Goal: Information Seeking & Learning: Check status

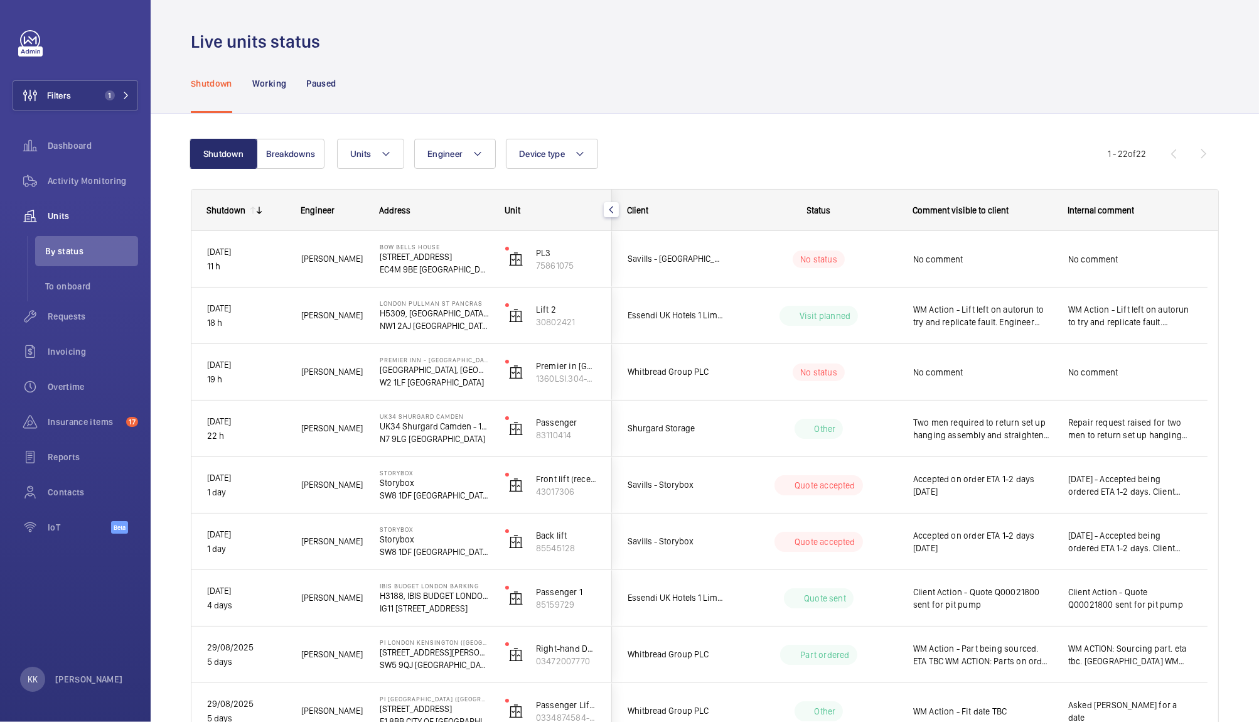
click at [712, 105] on div "Shutdown Working Paused" at bounding box center [705, 83] width 1028 height 60
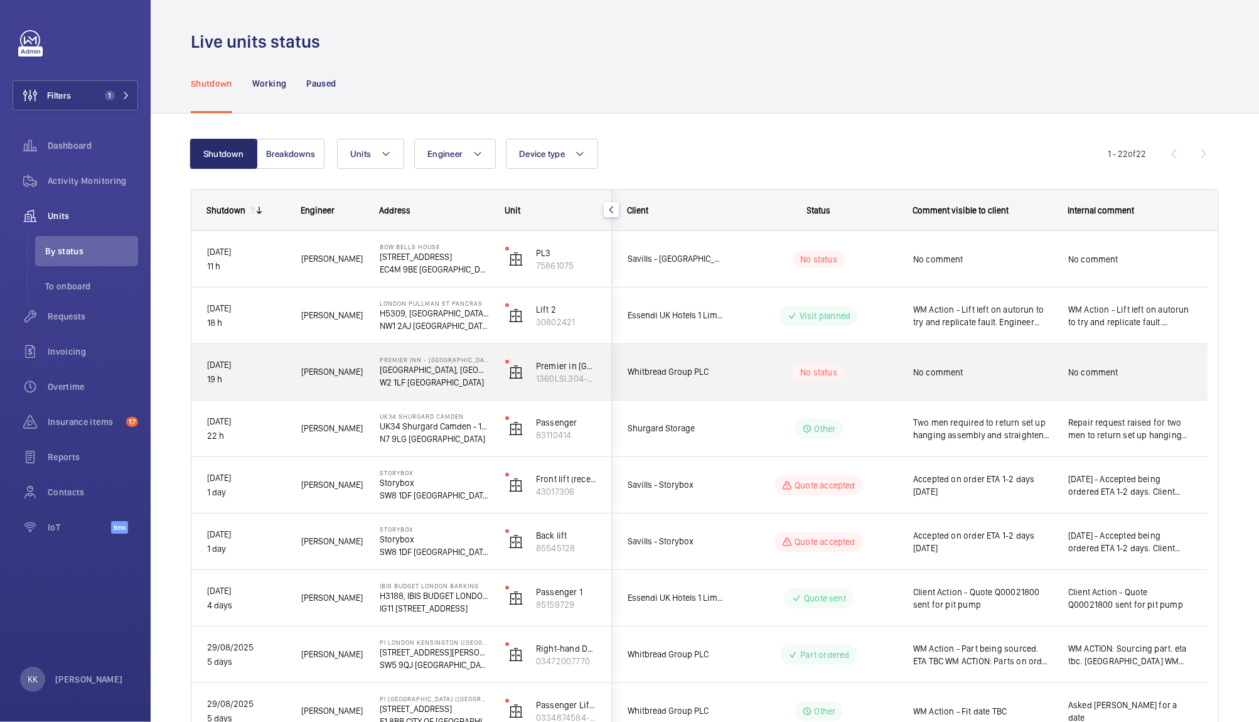
click at [979, 369] on span "No comment" at bounding box center [982, 372] width 139 height 13
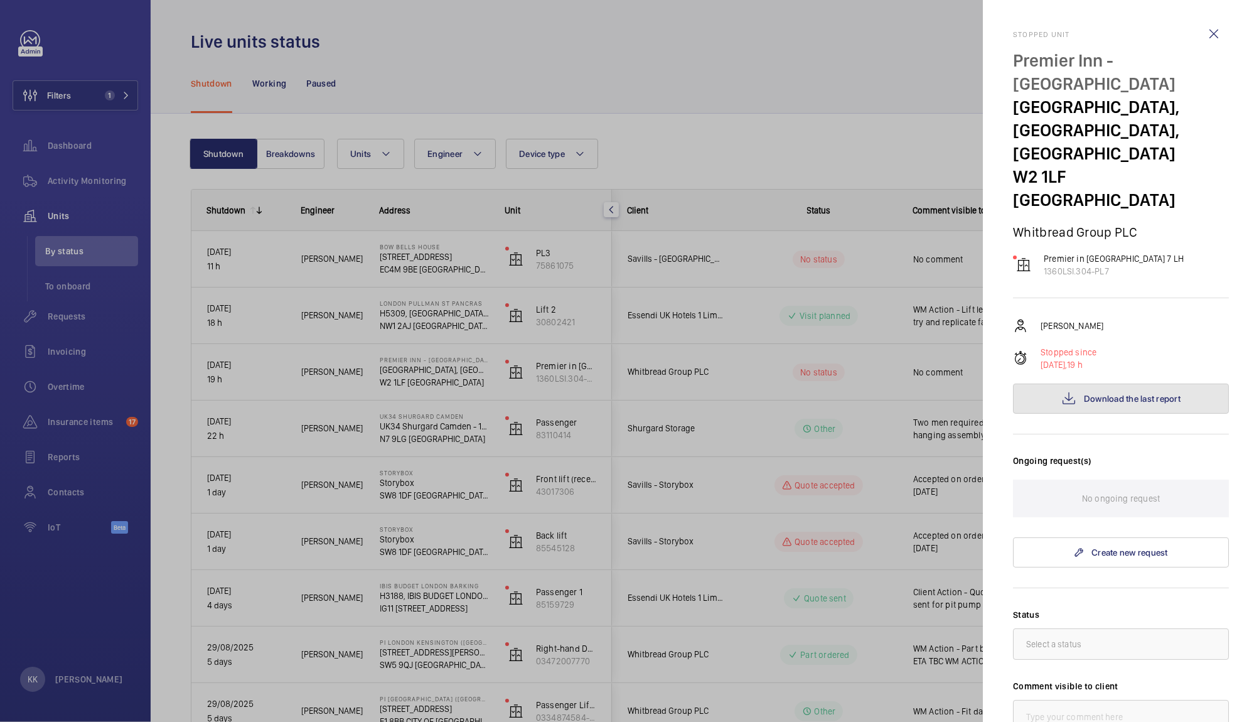
click at [1131, 393] on span "Download the last report" at bounding box center [1132, 398] width 97 height 10
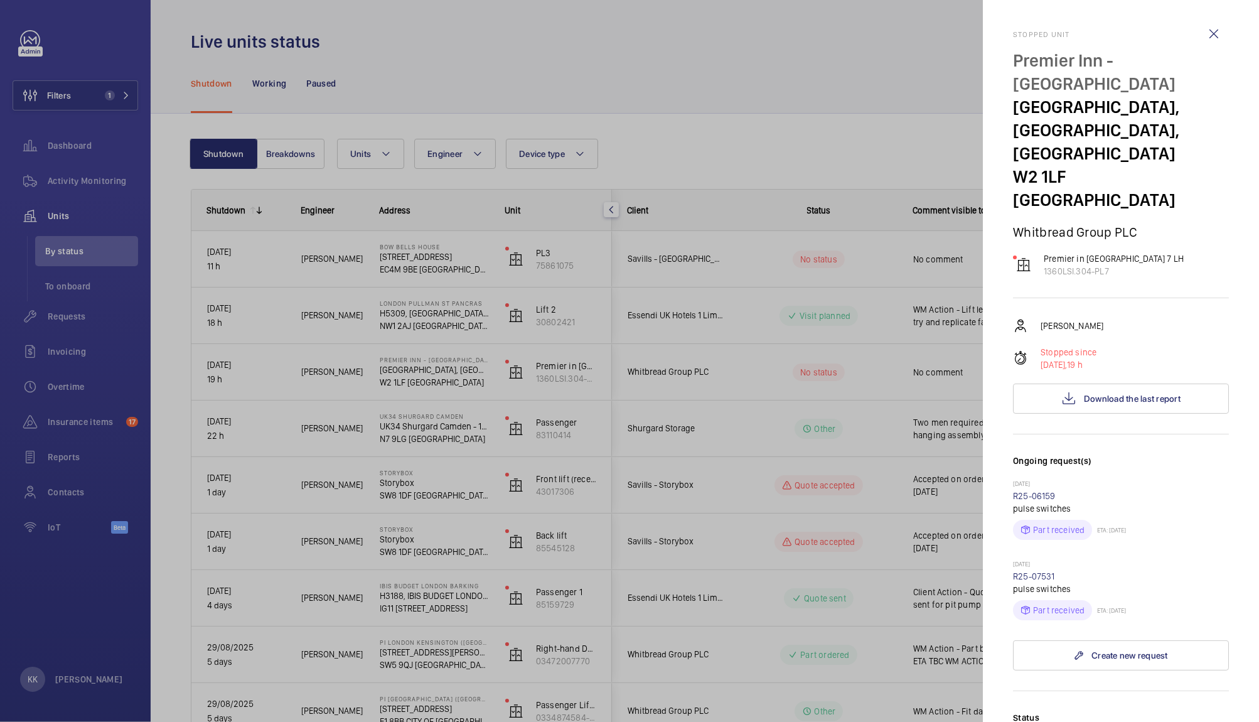
scroll to position [387, 0]
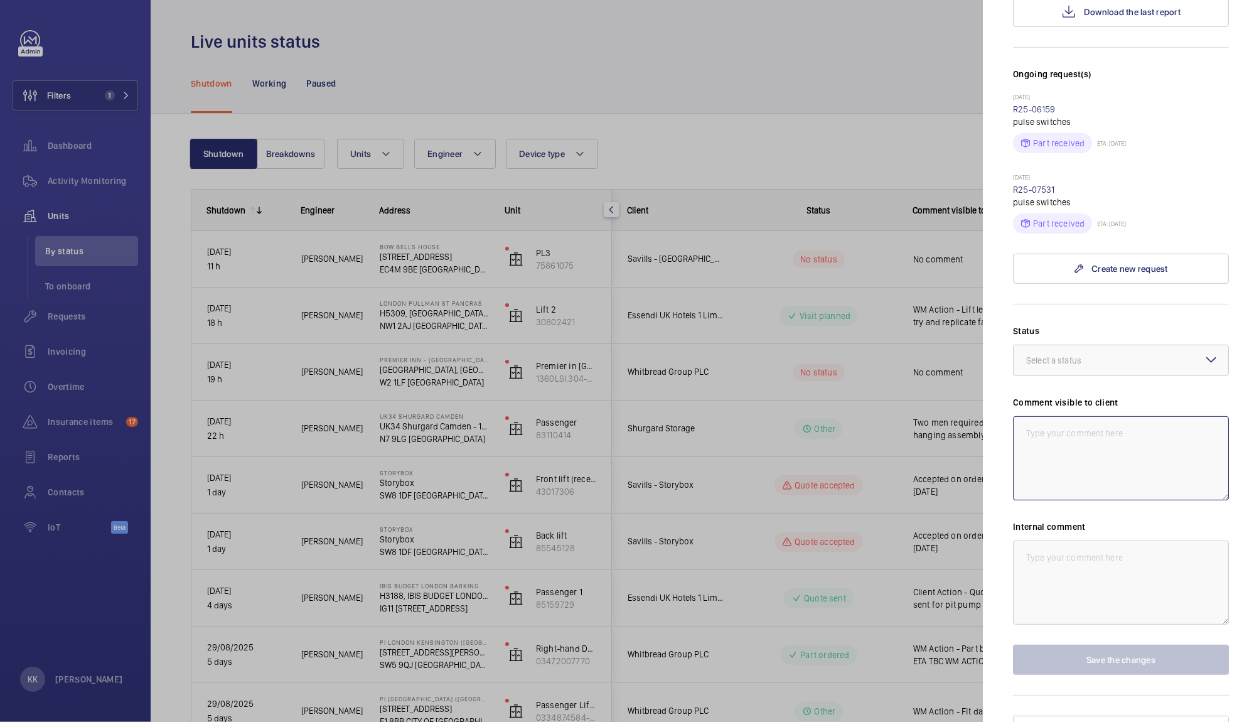
click at [1063, 434] on textarea at bounding box center [1121, 458] width 216 height 84
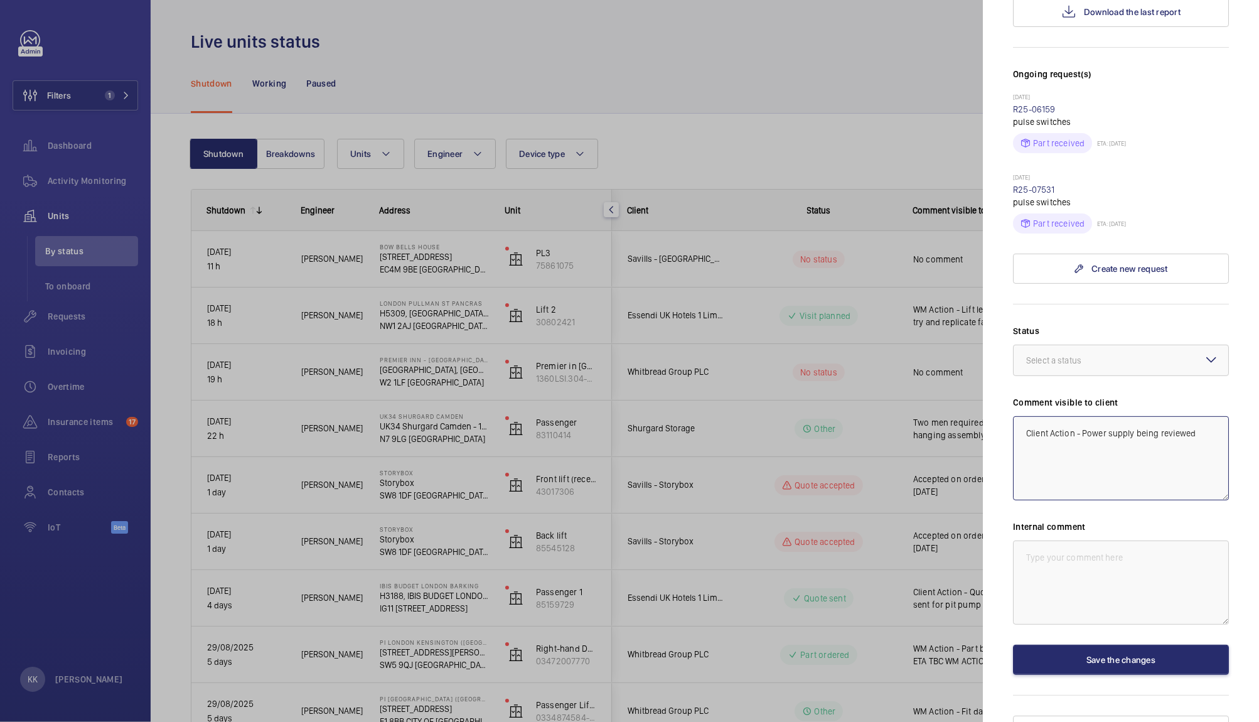
type textarea "Client Action - Power supply being reviewed"
drag, startPoint x: 1223, startPoint y: 419, endPoint x: 1210, endPoint y: 417, distance: 13.2
click at [1210, 417] on mat-sidenav "Stopped unit [GEOGRAPHIC_DATA] - [GEOGRAPHIC_DATA], [STREET_ADDRESS][GEOGRAPHIC…" at bounding box center [1121, 361] width 276 height 722
drag, startPoint x: 1210, startPoint y: 417, endPoint x: 910, endPoint y: 407, distance: 300.1
click at [910, 407] on mat-sidenav-container "Filters 1 Dashboard Activity Monitoring Units By status To onboard Requests Inv…" at bounding box center [629, 361] width 1259 height 722
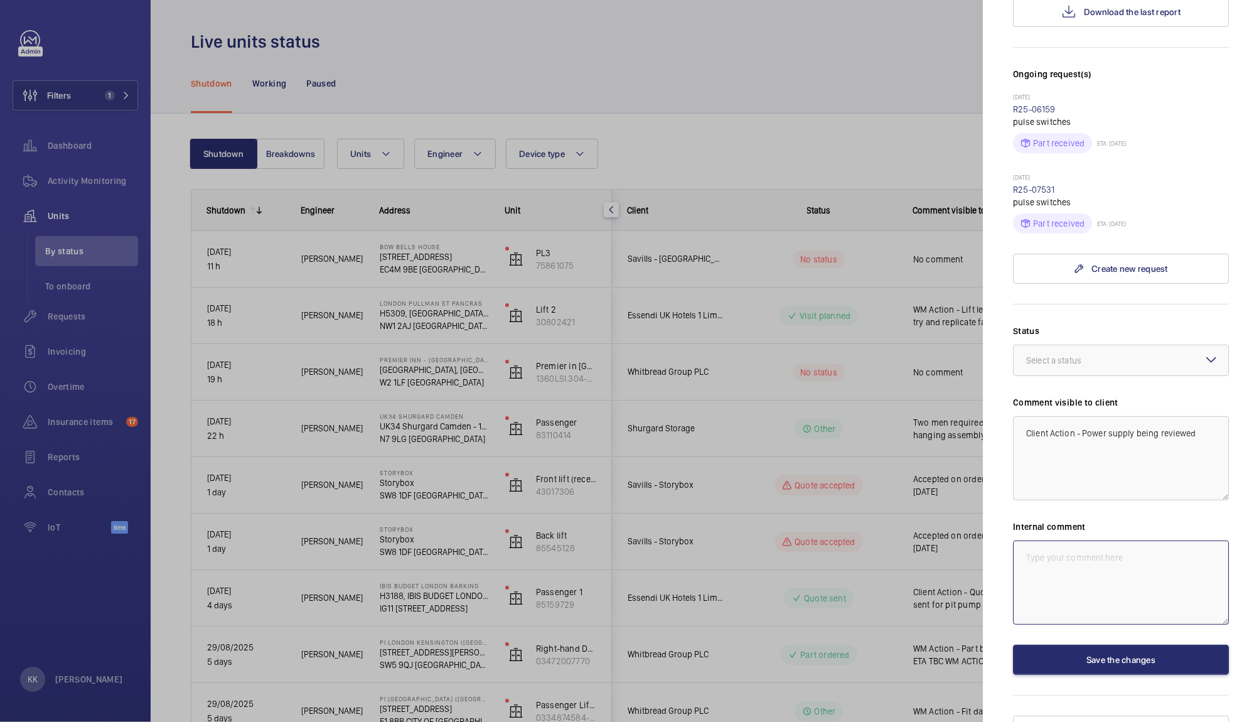
click at [1151, 543] on textarea at bounding box center [1121, 582] width 216 height 84
paste textarea "Client Action - Power supply being reviewed"
click at [1072, 354] on div "Select a status" at bounding box center [1069, 360] width 87 height 13
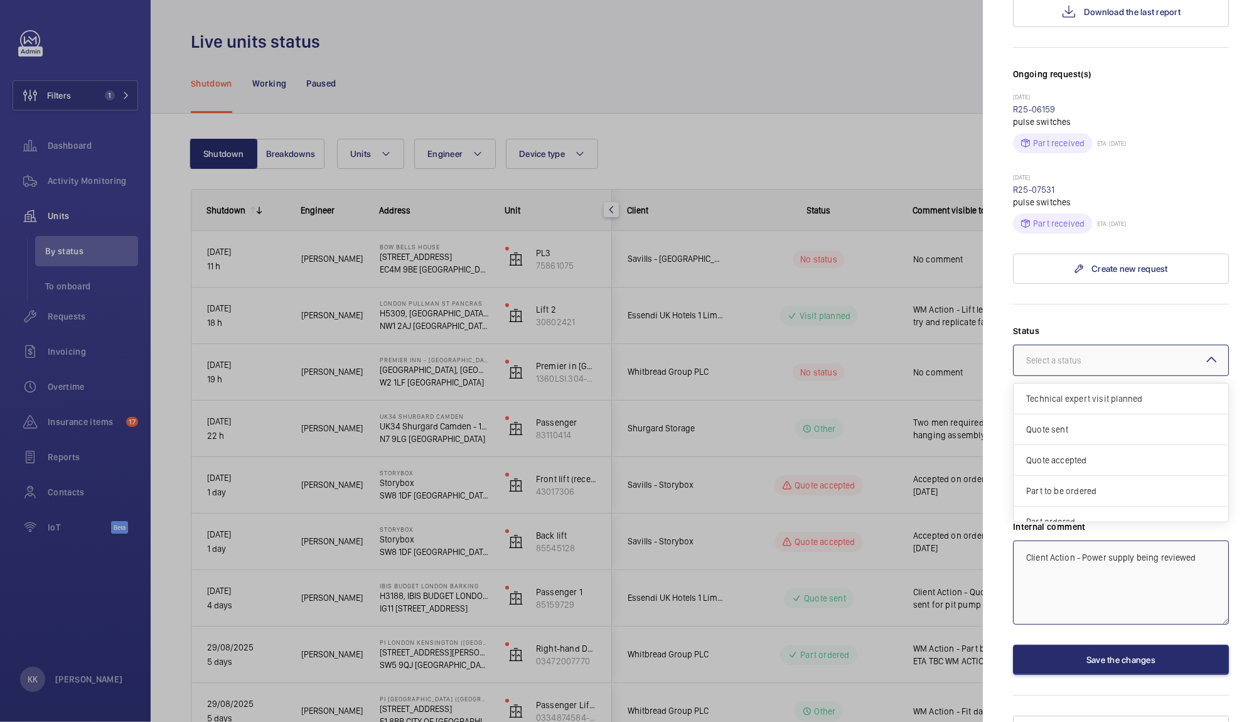
drag, startPoint x: 1217, startPoint y: 372, endPoint x: 1219, endPoint y: 434, distance: 62.8
click at [1219, 434] on mat-sidenav "Stopped unit [GEOGRAPHIC_DATA] - [GEOGRAPHIC_DATA], [STREET_ADDRESS][GEOGRAPHIC…" at bounding box center [1121, 361] width 276 height 722
click at [1170, 501] on span "Other" at bounding box center [1121, 507] width 190 height 13
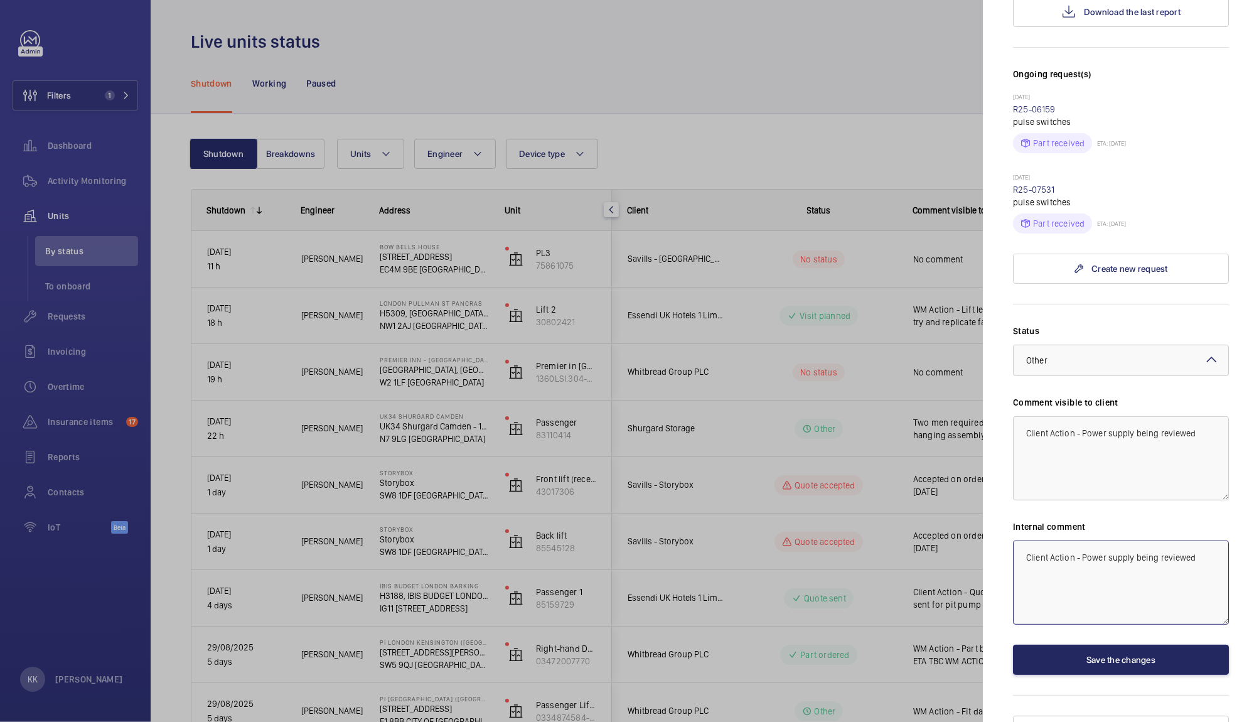
type textarea "Client Action - Power supply being reviewed"
click at [1081, 644] on button "Save the changes" at bounding box center [1121, 659] width 216 height 30
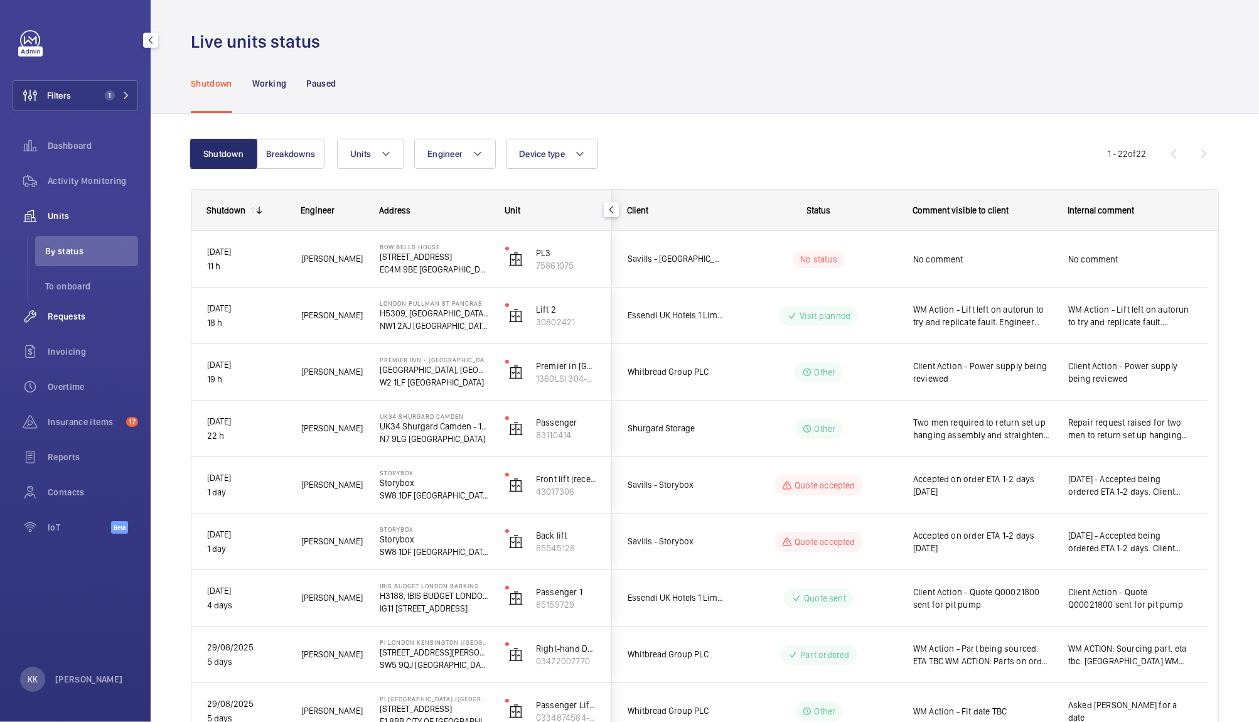
click at [78, 314] on span "Requests" at bounding box center [93, 316] width 90 height 13
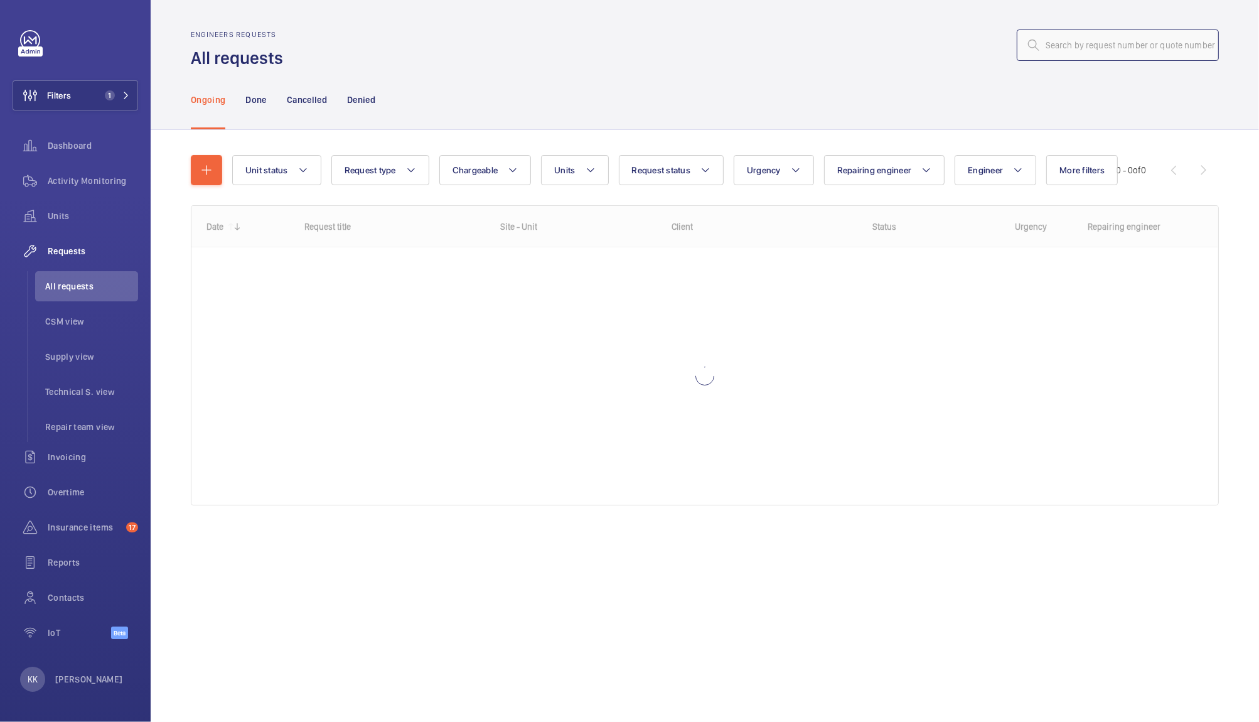
click at [1098, 47] on input "text" at bounding box center [1118, 44] width 202 height 31
paste input "11468"
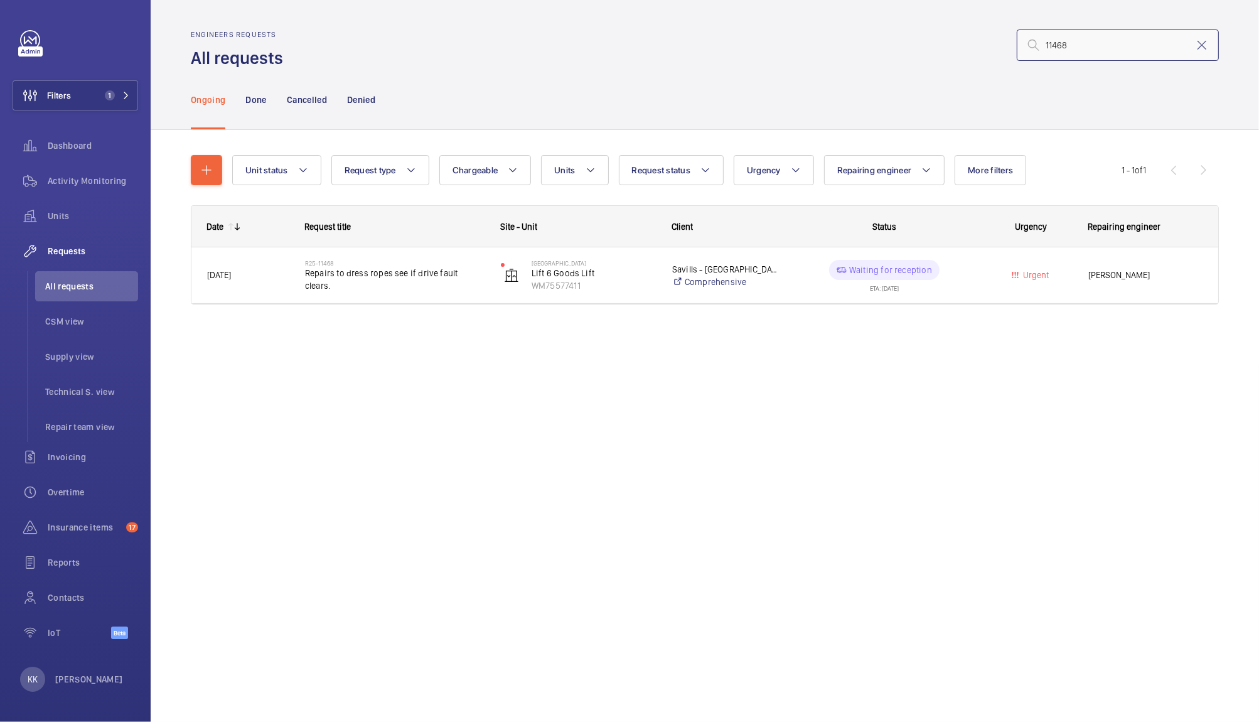
type input "11468"
click at [1199, 48] on mat-icon at bounding box center [1201, 45] width 15 height 15
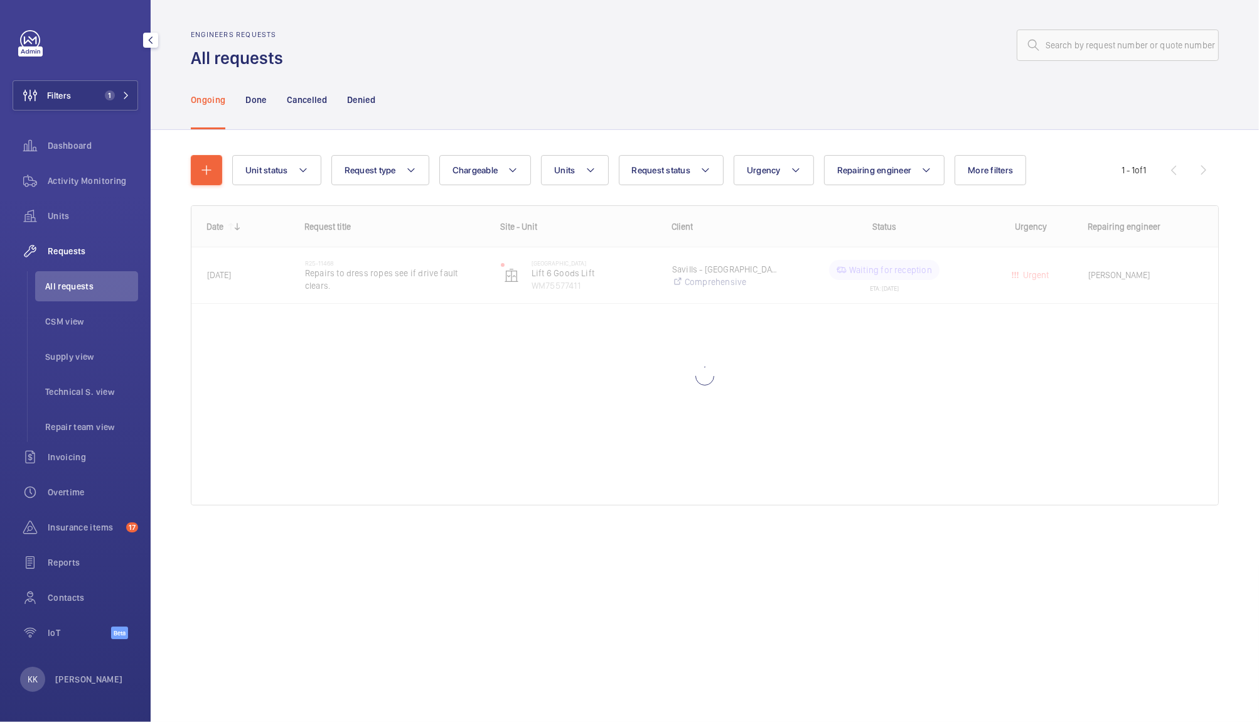
click at [66, 231] on div "Units" at bounding box center [76, 218] width 126 height 35
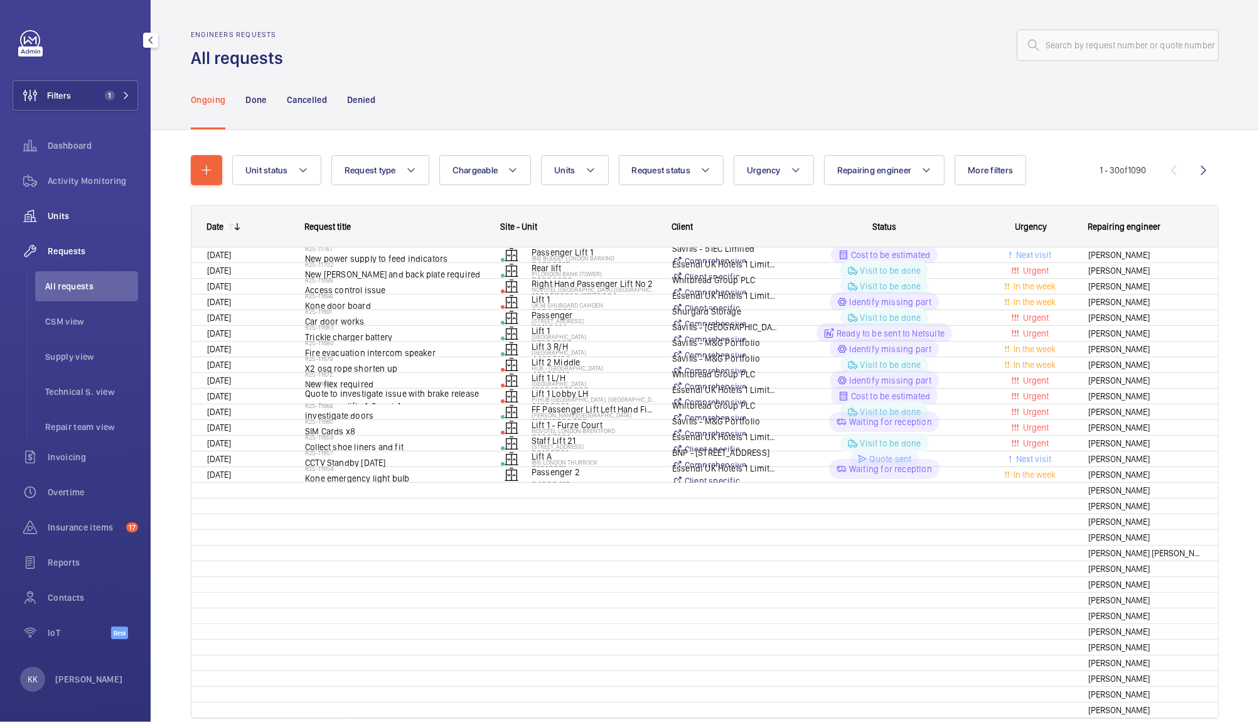
drag, startPoint x: 66, startPoint y: 231, endPoint x: 61, endPoint y: 223, distance: 9.1
click at [61, 223] on div "Units" at bounding box center [76, 216] width 126 height 30
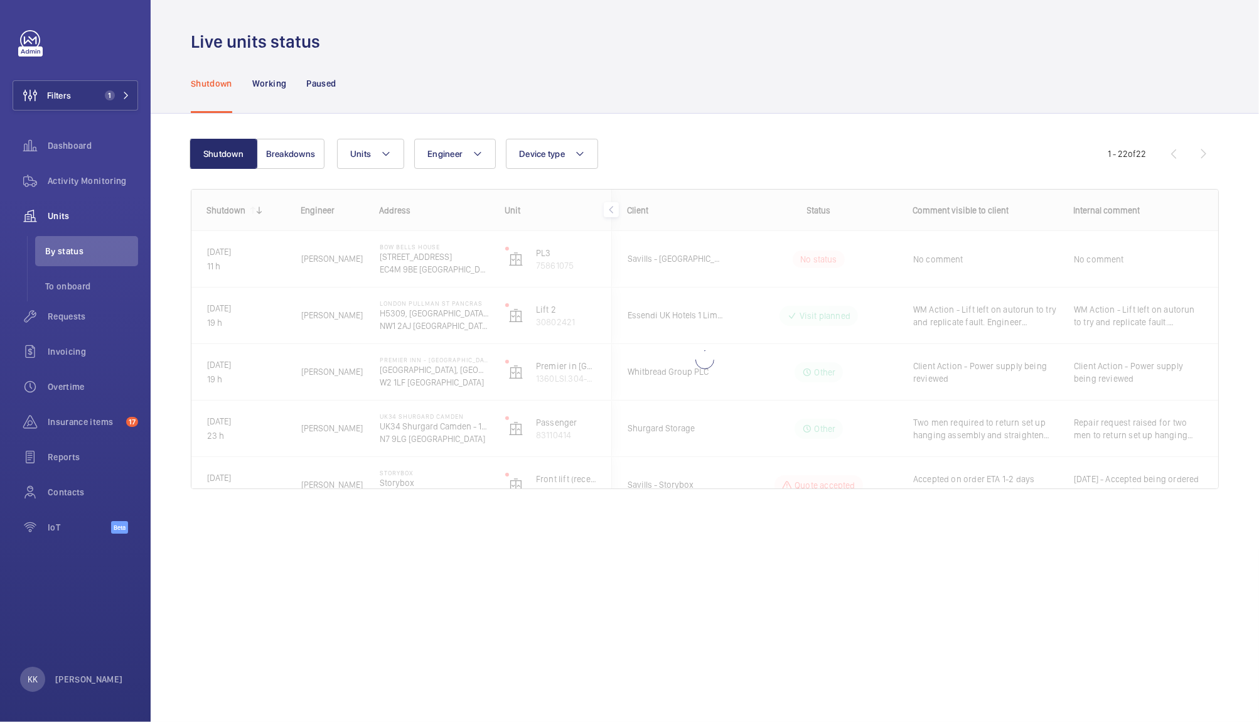
click at [409, 72] on div "Shutdown Working Paused" at bounding box center [705, 83] width 1028 height 60
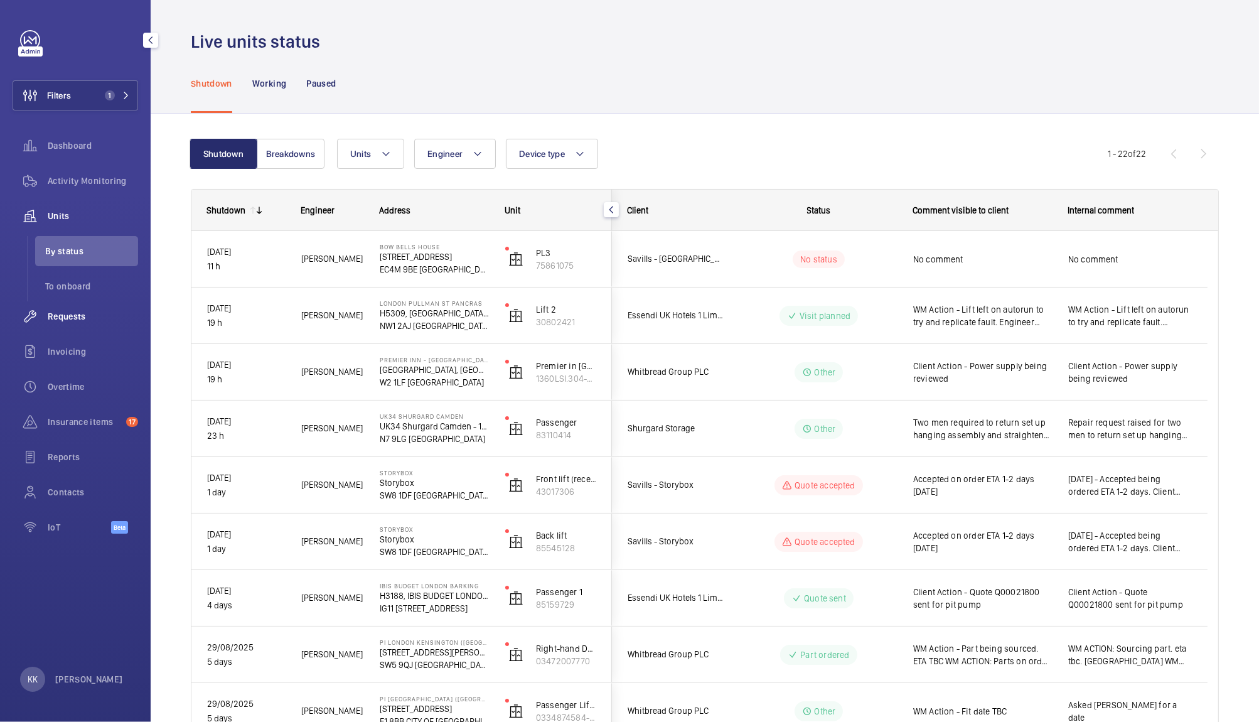
click at [63, 315] on span "Requests" at bounding box center [93, 316] width 90 height 13
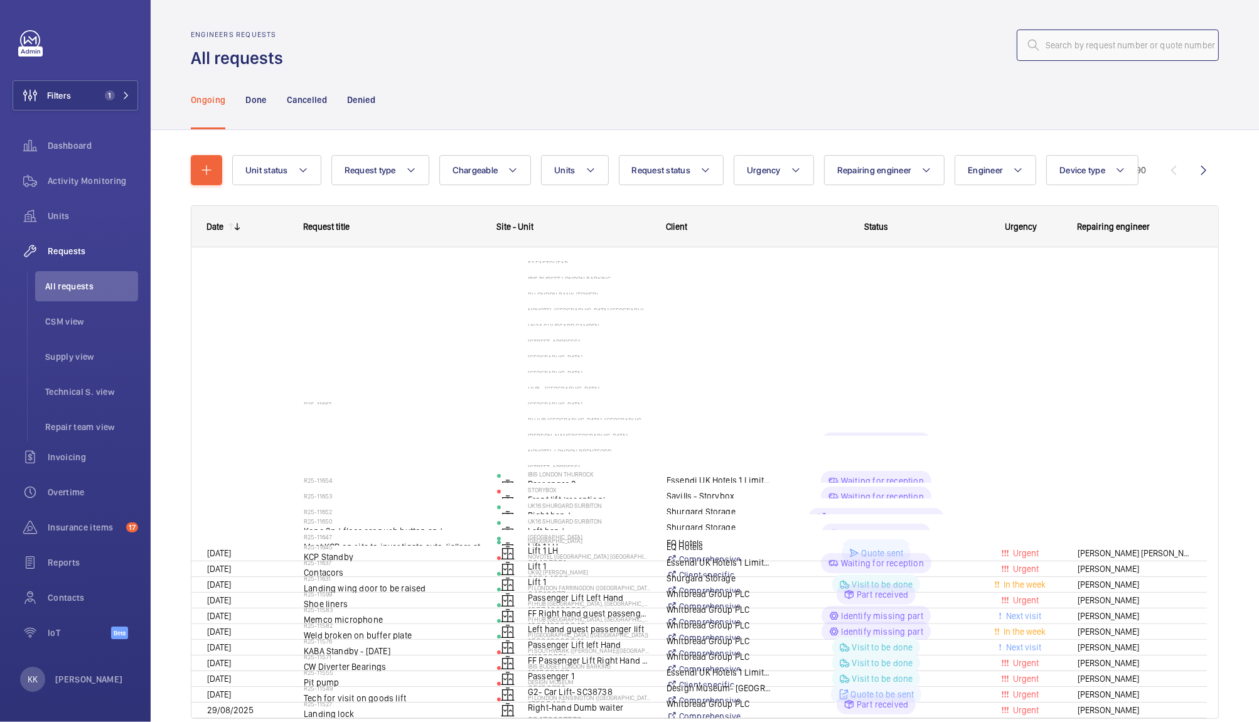
click at [1180, 41] on input "text" at bounding box center [1118, 44] width 202 height 31
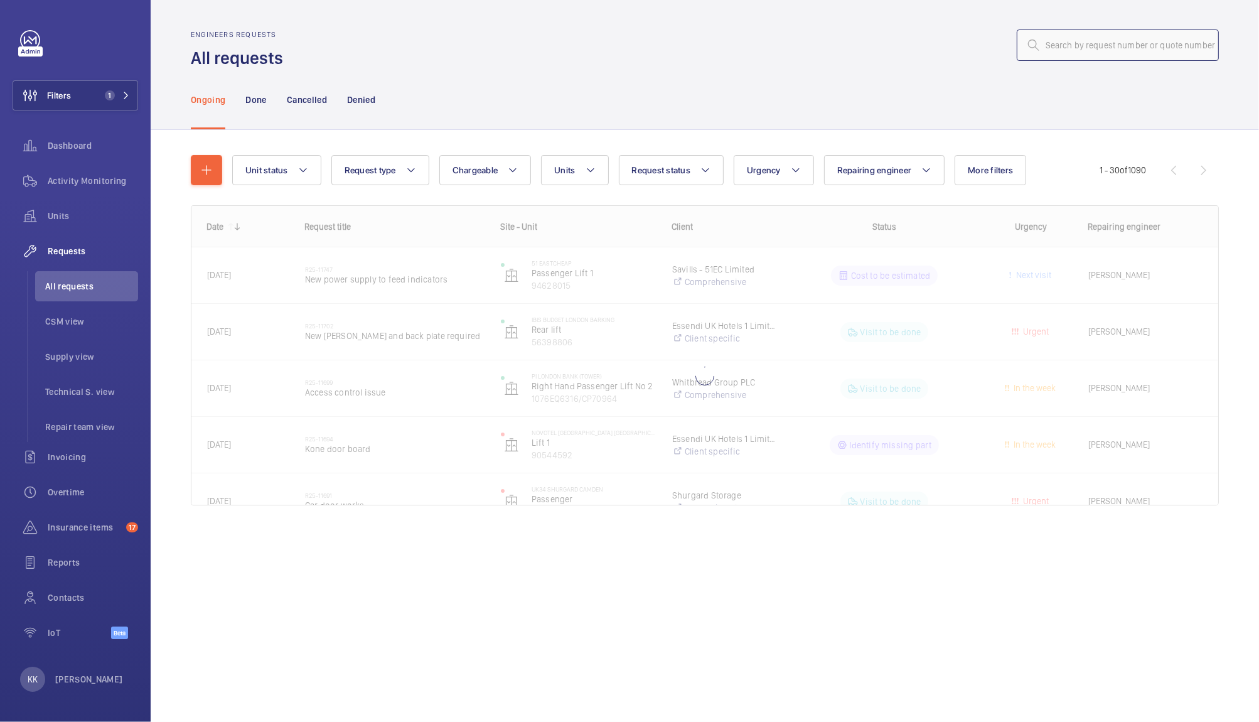
paste input "09415"
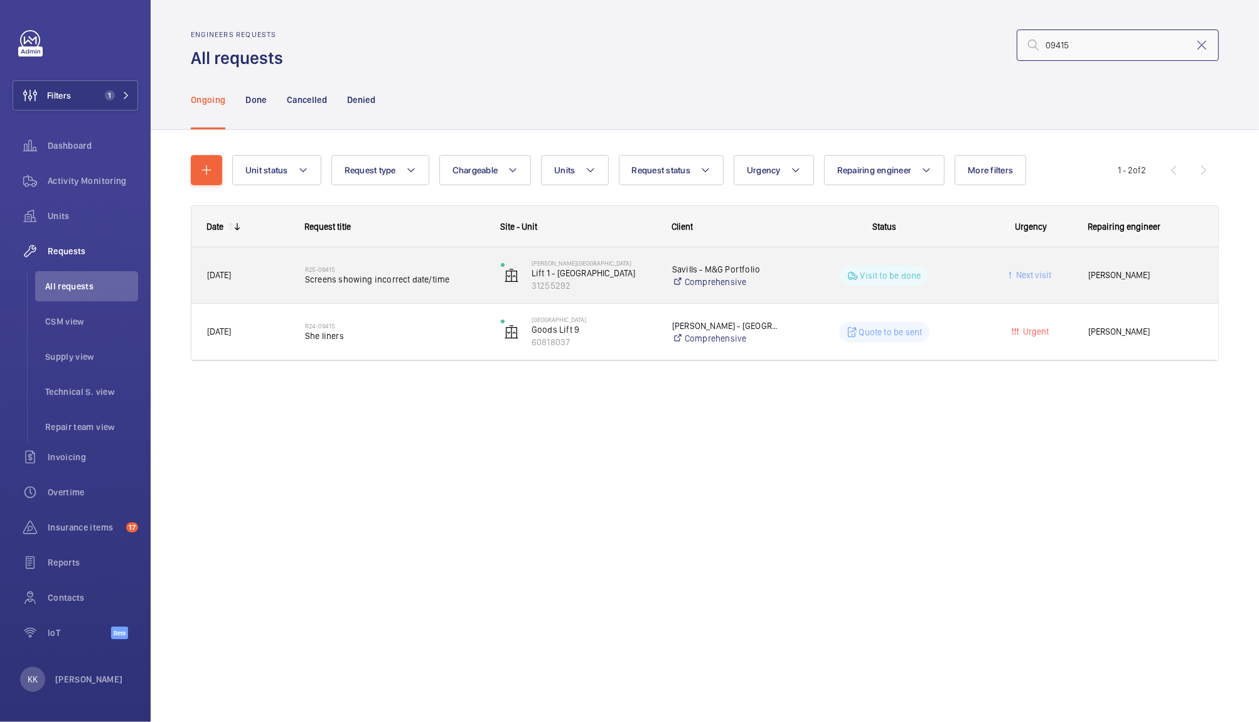
type input "09415"
click at [481, 264] on div "R25-09415 Screens showing incorrect date/time" at bounding box center [394, 275] width 179 height 36
